Goal: Information Seeking & Learning: Learn about a topic

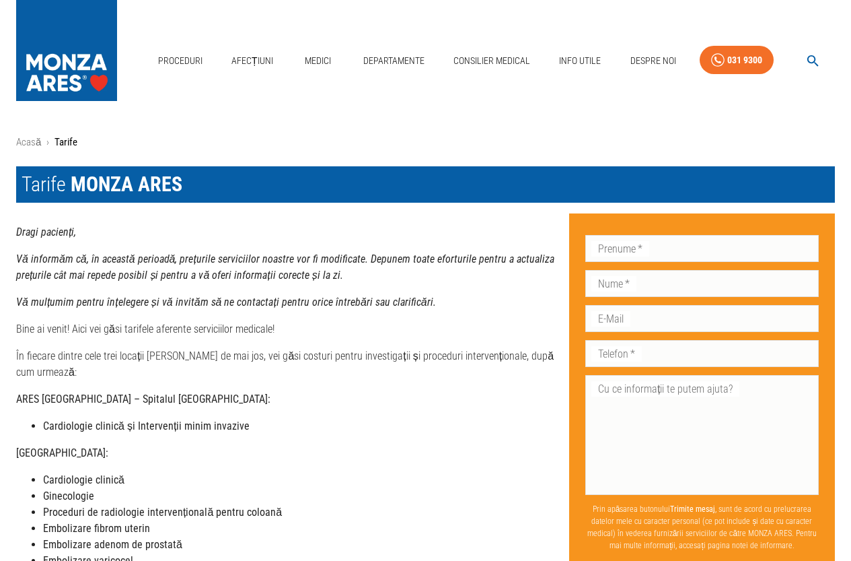
click at [256, 59] on link "Afecțiuni" at bounding box center [252, 61] width 53 height 28
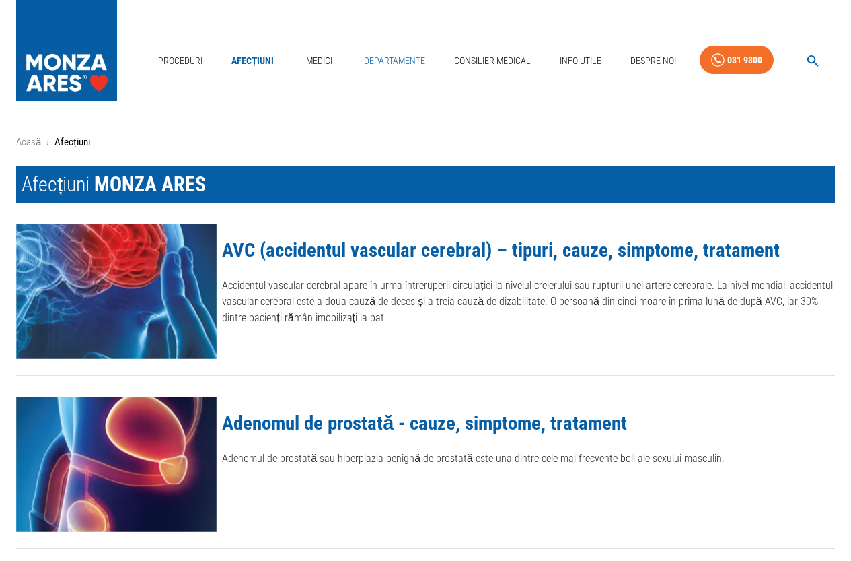
click at [400, 57] on link "Departamente" at bounding box center [395, 61] width 72 height 28
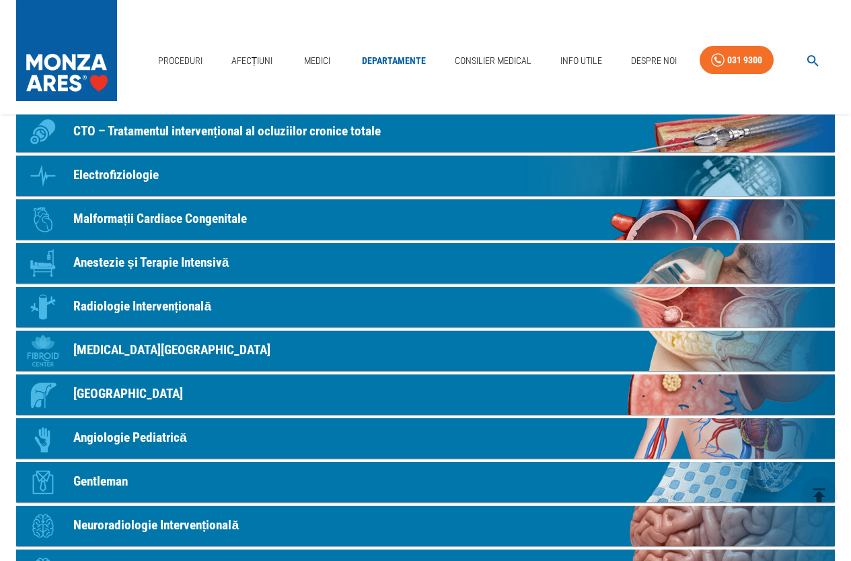
scroll to position [337, 0]
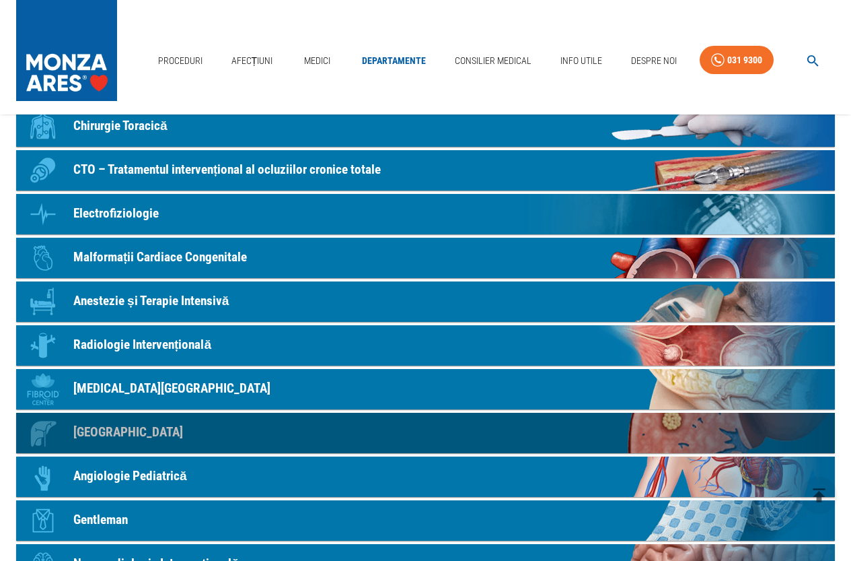
click at [114, 429] on p "[GEOGRAPHIC_DATA]" at bounding box center [128, 433] width 110 height 20
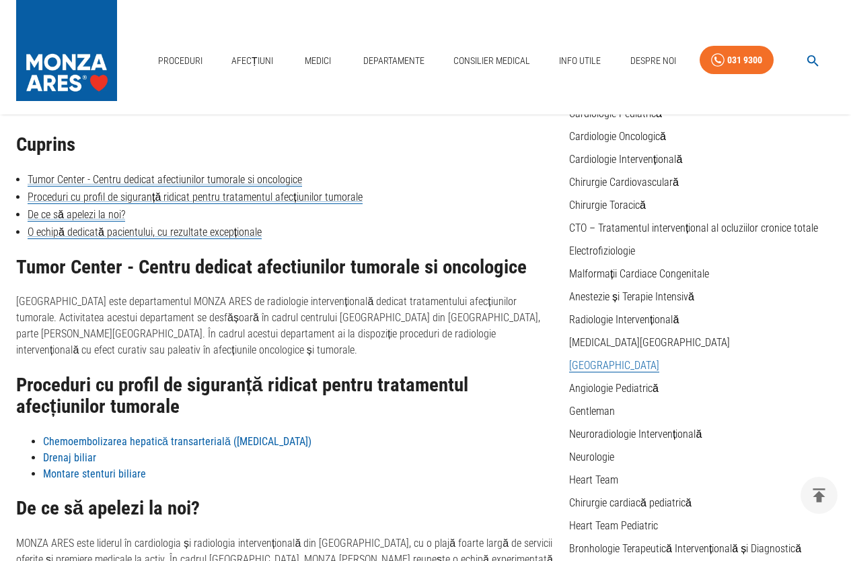
scroll to position [135, 0]
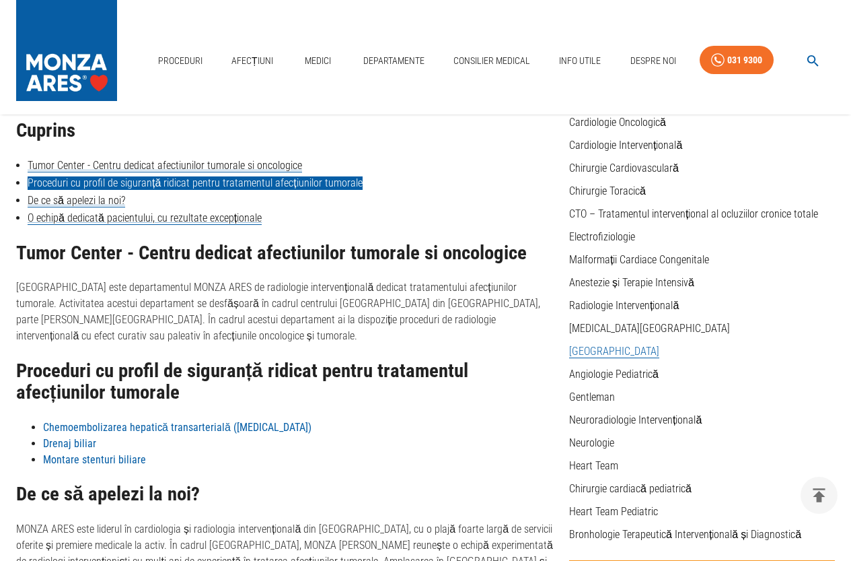
click at [123, 182] on link "Proceduri cu profil de siguranță ridicat pentru tratamentul afecțiunilor tumora…" at bounding box center [195, 182] width 335 height 13
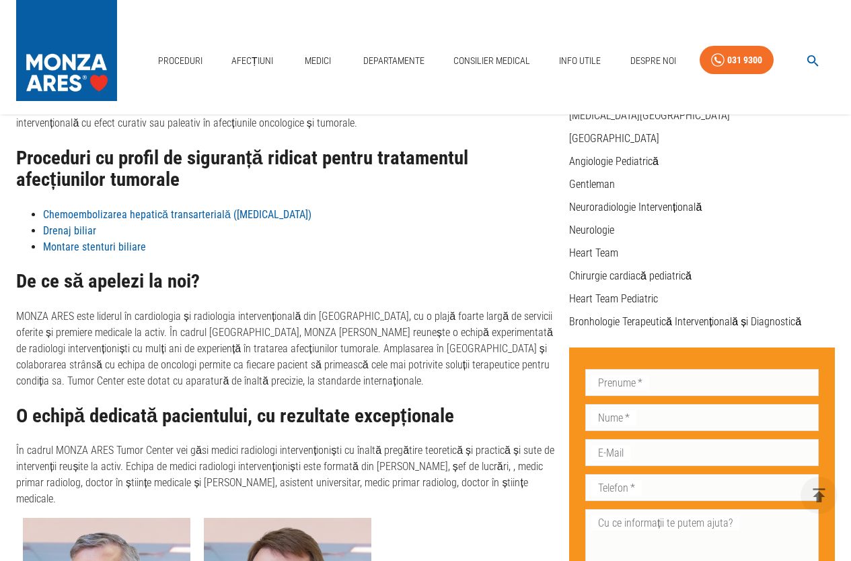
scroll to position [287, 0]
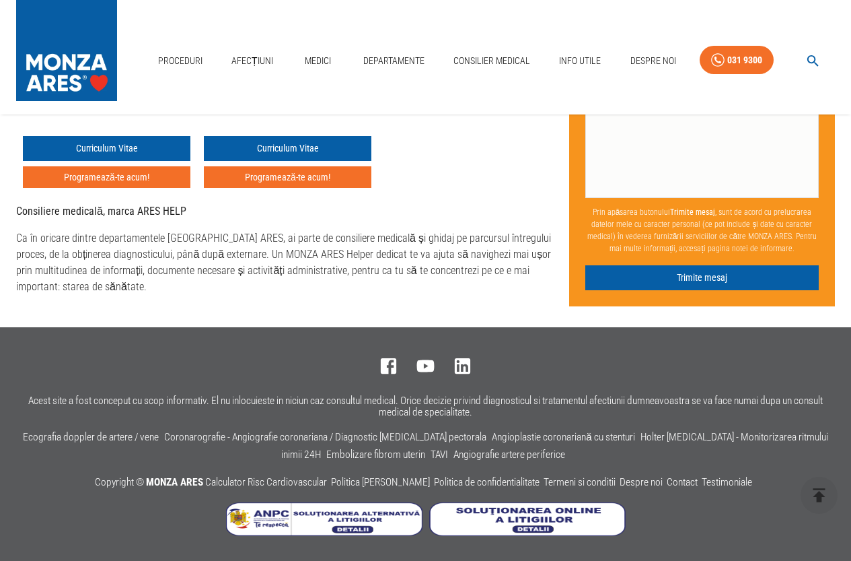
scroll to position [691, 0]
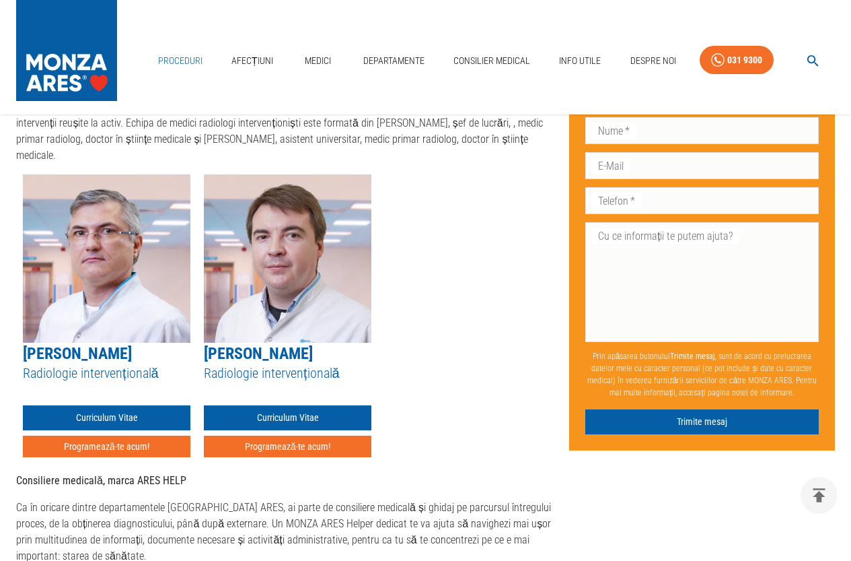
scroll to position [337, 0]
